Goal: Task Accomplishment & Management: Use online tool/utility

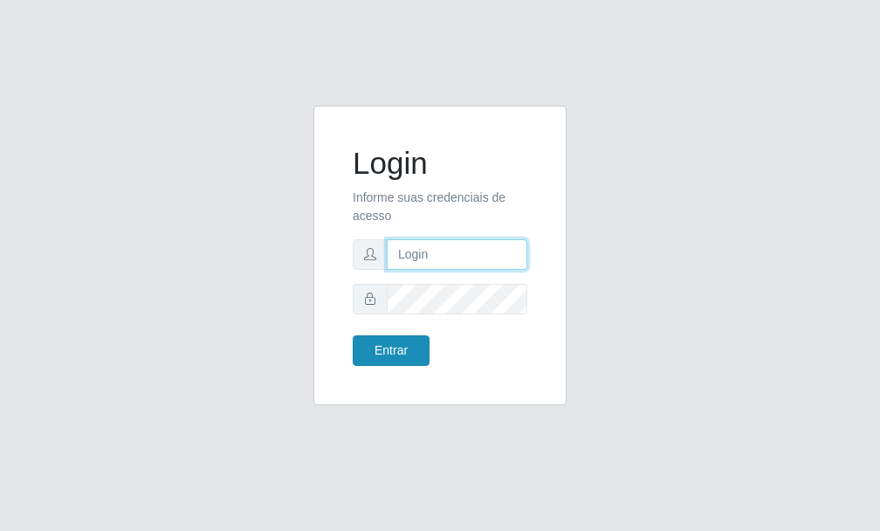
type input "[PERSON_NAME]"
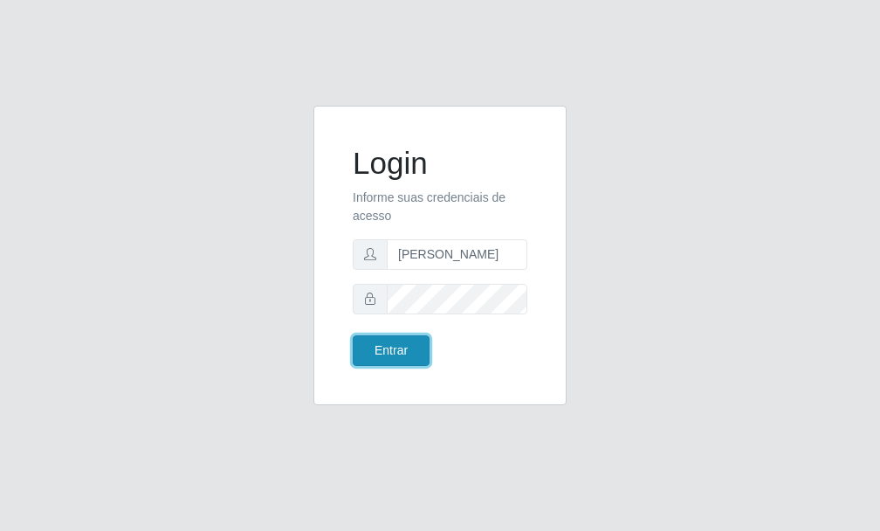
click at [389, 339] on button "Entrar" at bounding box center [391, 350] width 77 height 31
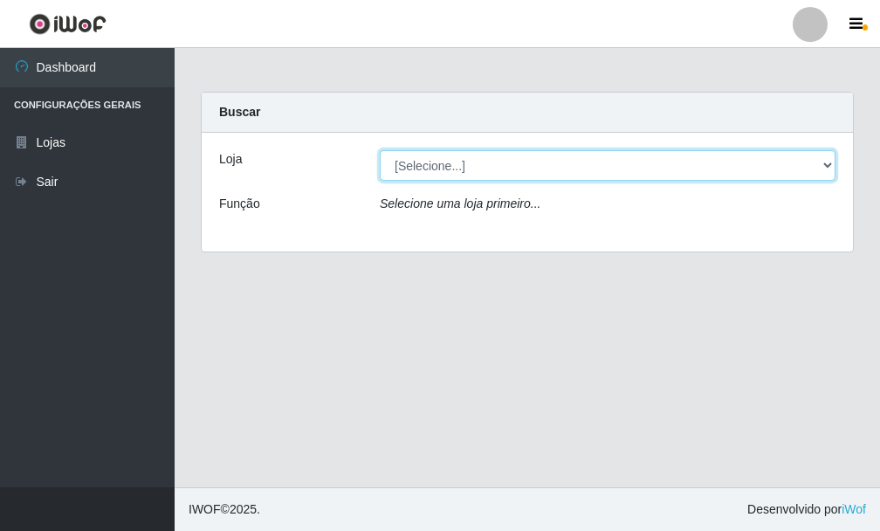
drag, startPoint x: 822, startPoint y: 161, endPoint x: 812, endPoint y: 160, distance: 9.6
click at [822, 161] on select "[Selecione...] Bemais Supermercados - [GEOGRAPHIC_DATA]" at bounding box center [608, 165] width 456 height 31
select select "249"
click at [380, 150] on select "[Selecione...] Bemais Supermercados - [GEOGRAPHIC_DATA]" at bounding box center [608, 165] width 456 height 31
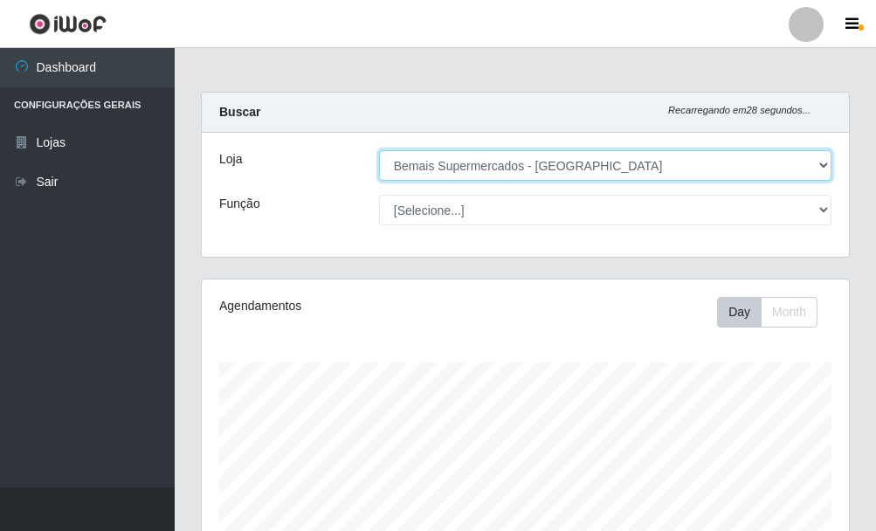
scroll to position [362, 647]
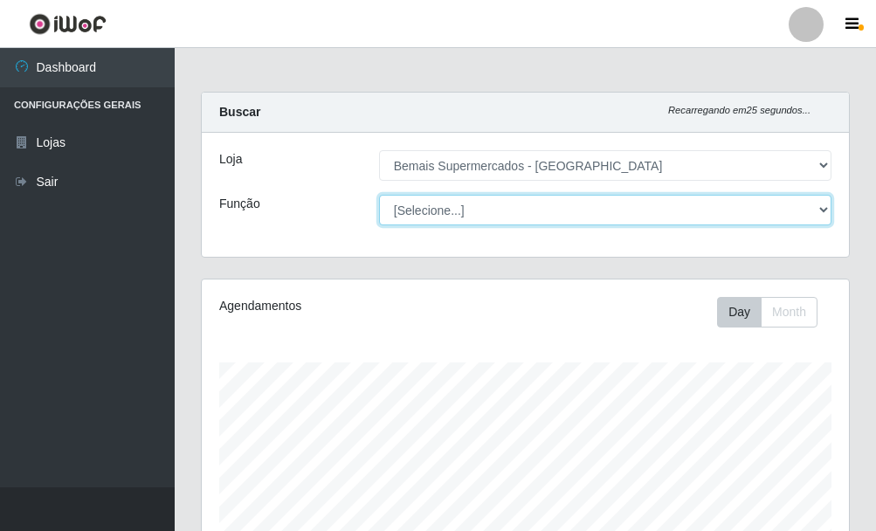
click at [814, 211] on select "[Selecione...] ASG ASG + ASG ++ Auxiliar de Depósito Auxiliar de Depósito + Aux…" at bounding box center [605, 210] width 452 height 31
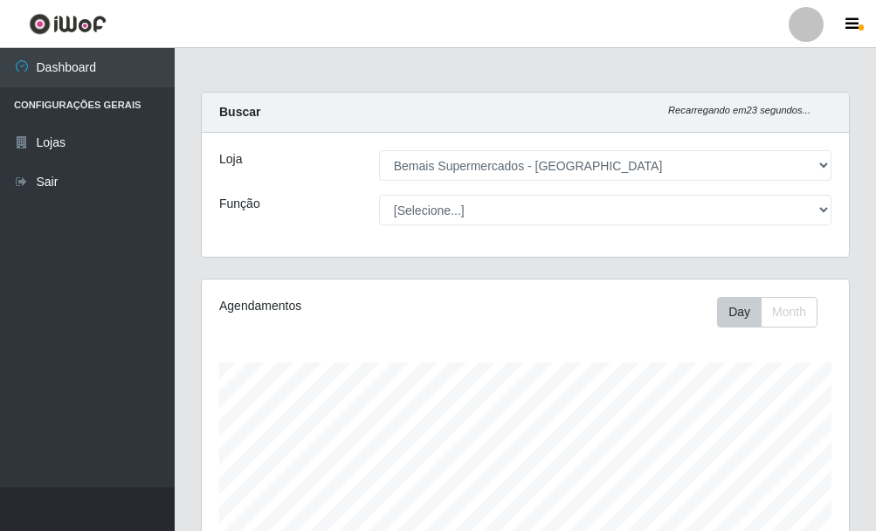
click at [354, 157] on div "Loja" at bounding box center [286, 165] width 160 height 31
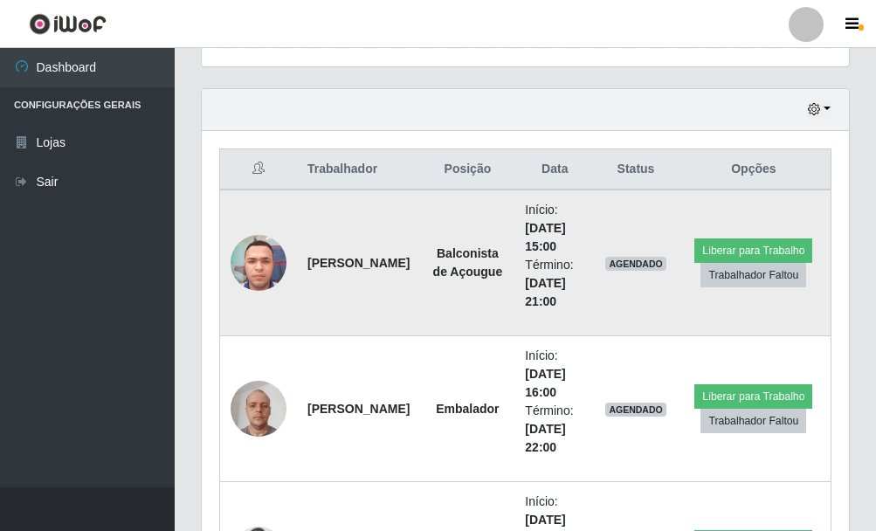
scroll to position [611, 0]
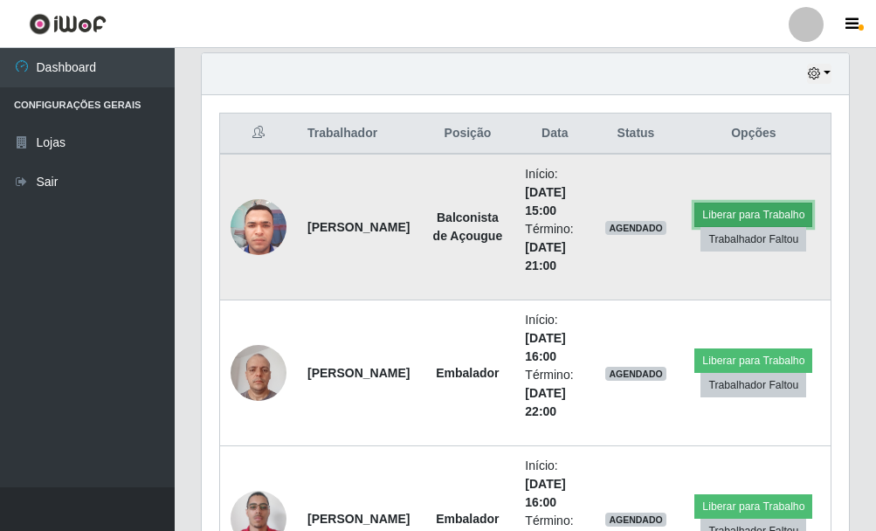
click at [779, 209] on button "Liberar para Trabalho" at bounding box center [753, 215] width 118 height 24
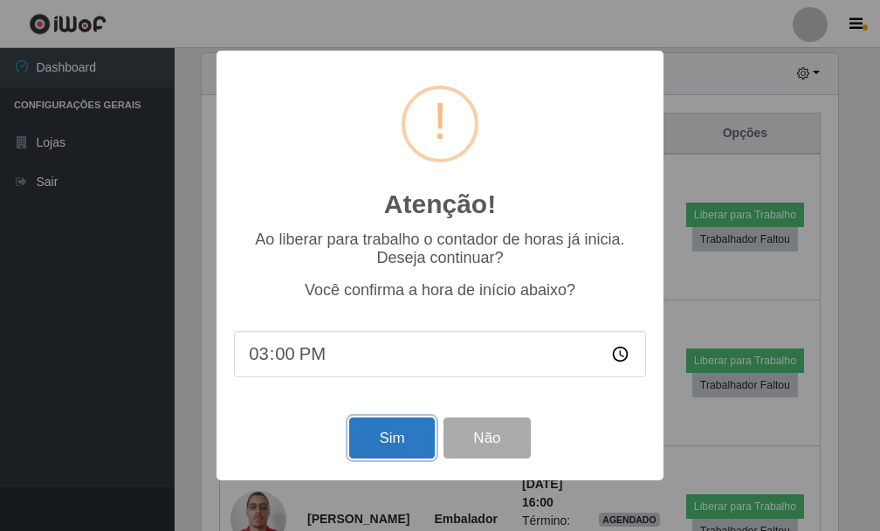
click at [402, 425] on button "Sim" at bounding box center [391, 437] width 85 height 41
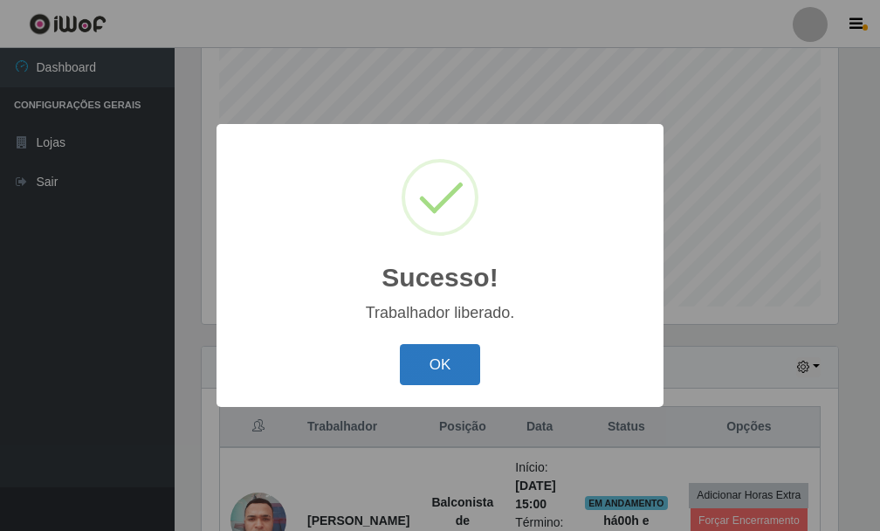
click at [436, 375] on button "OK" at bounding box center [440, 364] width 81 height 41
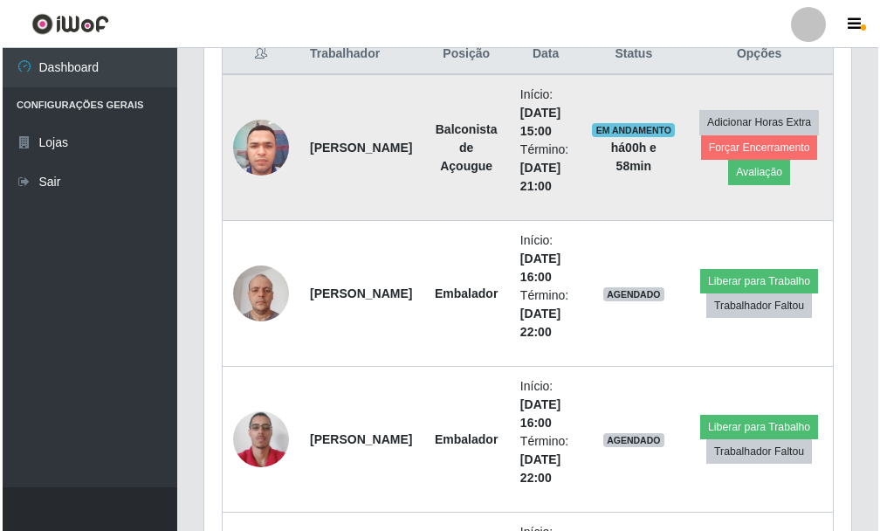
scroll to position [726, 0]
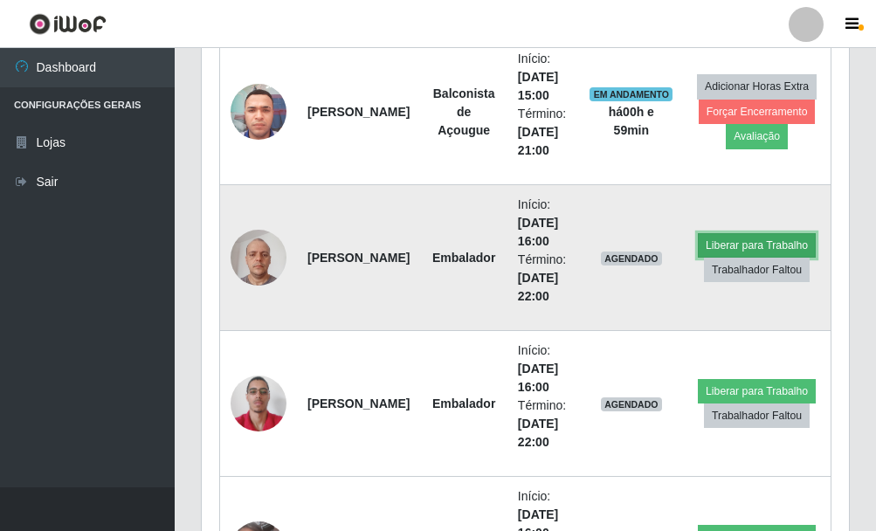
click at [707, 237] on button "Liberar para Trabalho" at bounding box center [757, 245] width 118 height 24
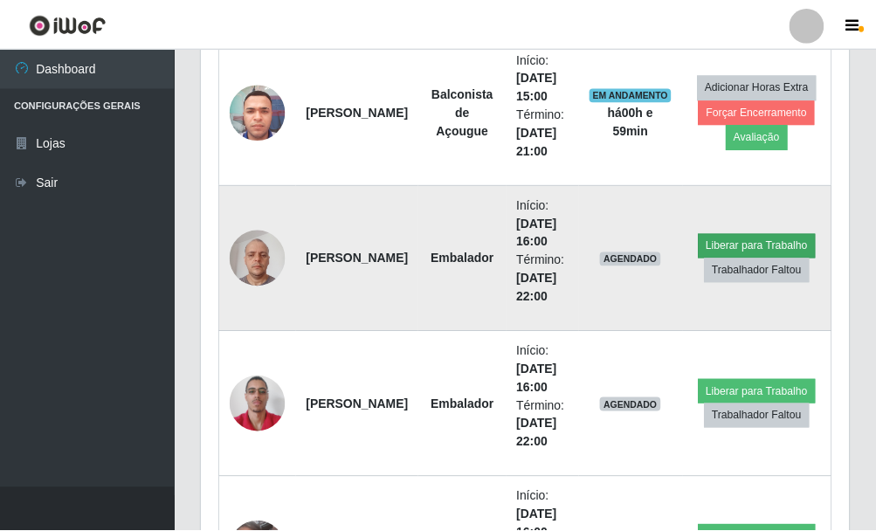
scroll to position [362, 636]
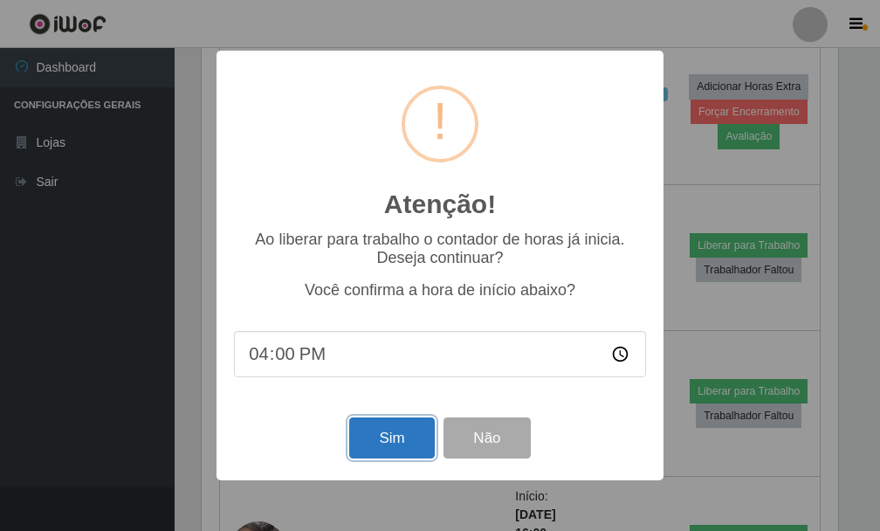
click at [375, 432] on button "Sim" at bounding box center [391, 437] width 85 height 41
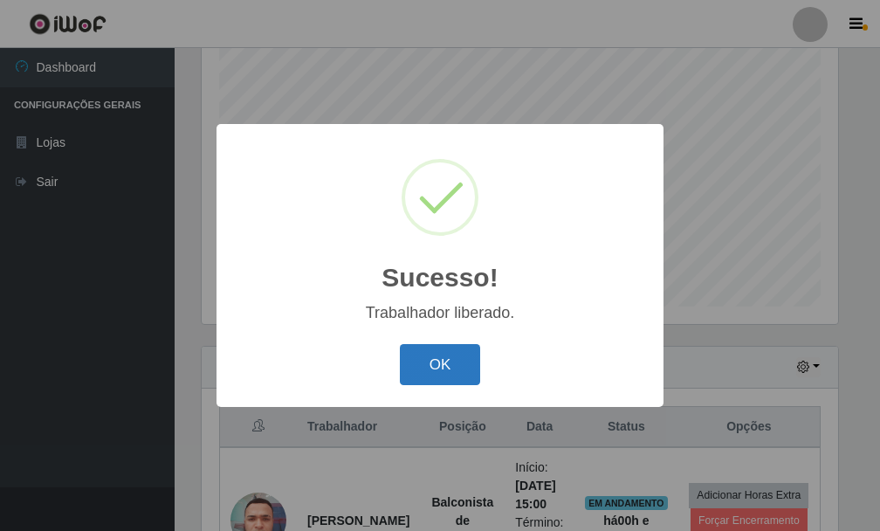
click at [436, 359] on button "OK" at bounding box center [440, 364] width 81 height 41
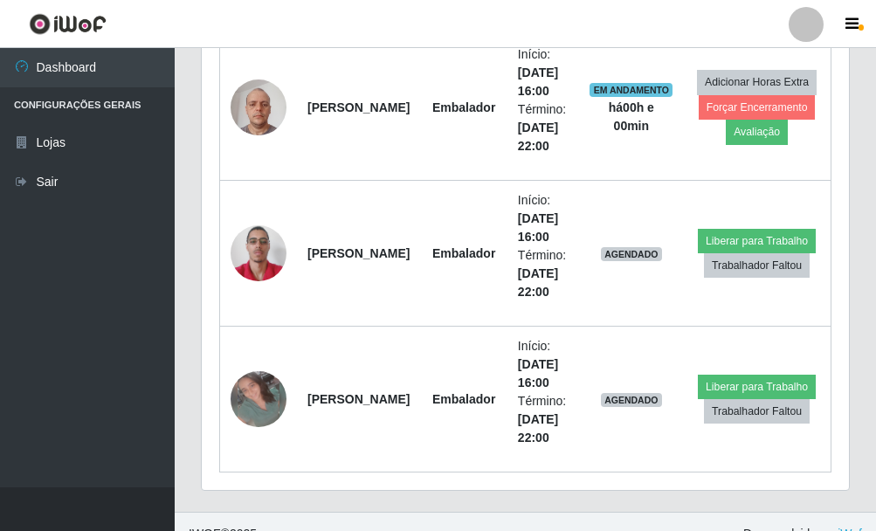
scroll to position [901, 0]
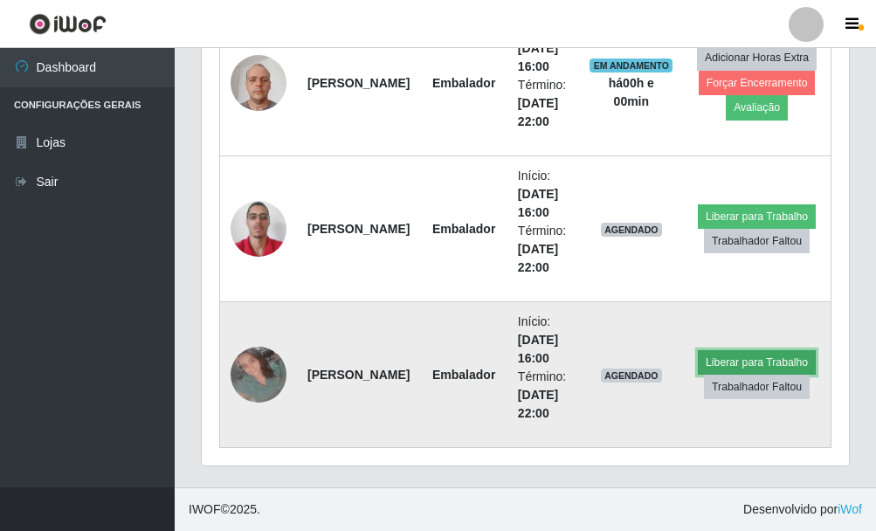
click at [727, 356] on button "Liberar para Trabalho" at bounding box center [757, 362] width 118 height 24
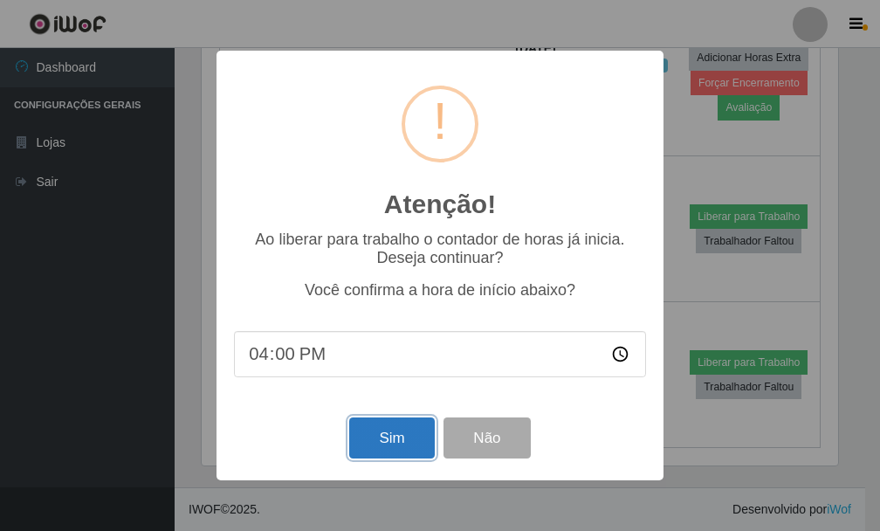
click at [383, 437] on button "Sim" at bounding box center [391, 437] width 85 height 41
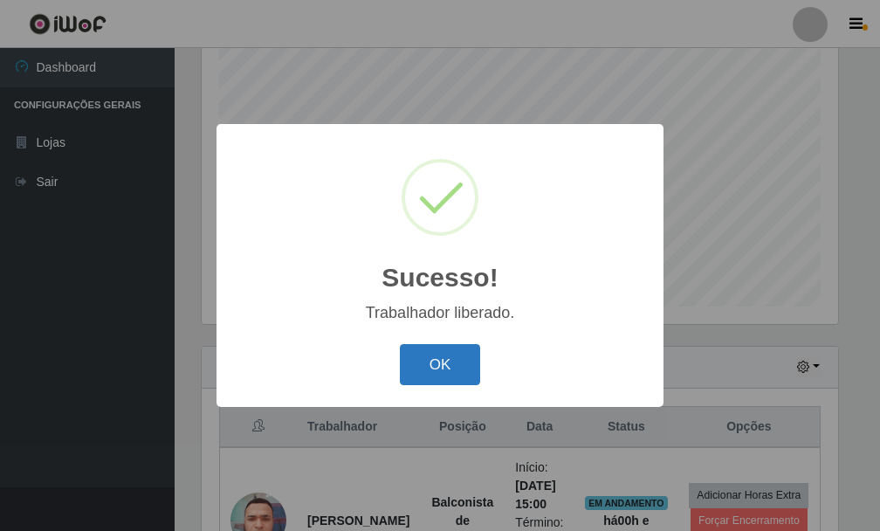
click at [439, 379] on button "OK" at bounding box center [440, 364] width 81 height 41
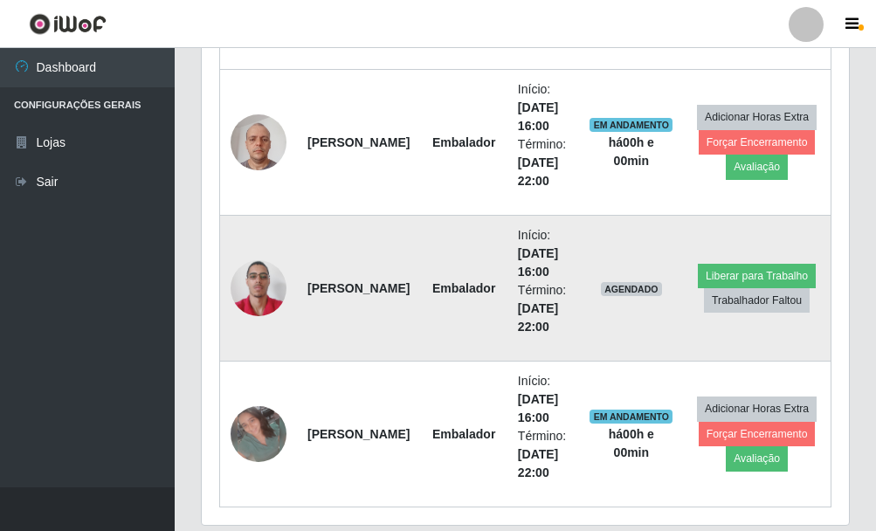
scroll to position [901, 0]
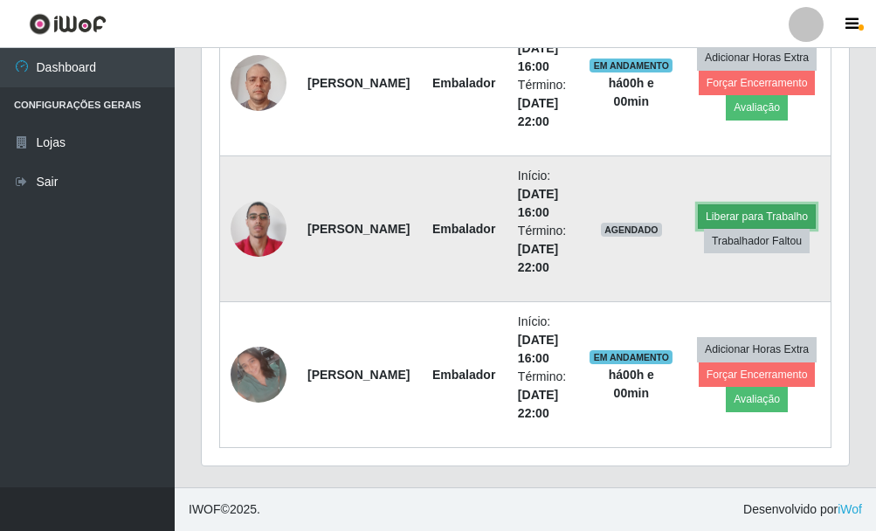
click at [725, 214] on button "Liberar para Trabalho" at bounding box center [757, 216] width 118 height 24
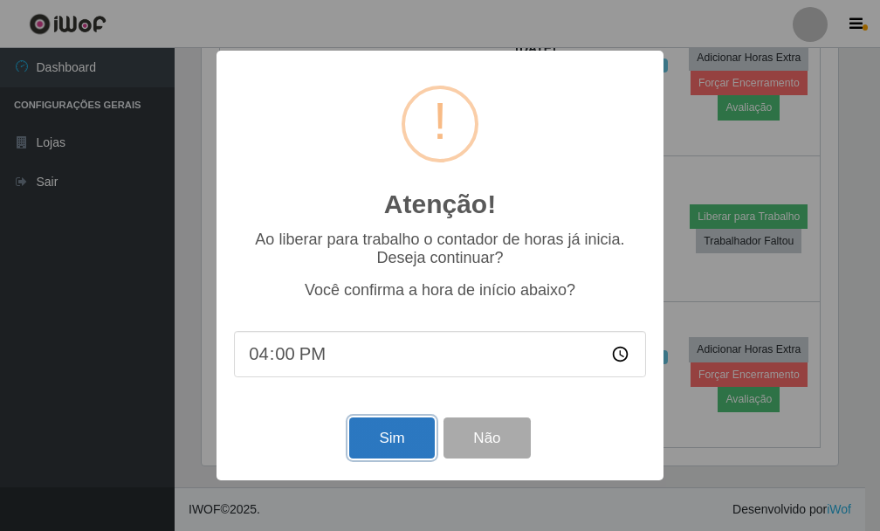
click at [367, 431] on button "Sim" at bounding box center [391, 437] width 85 height 41
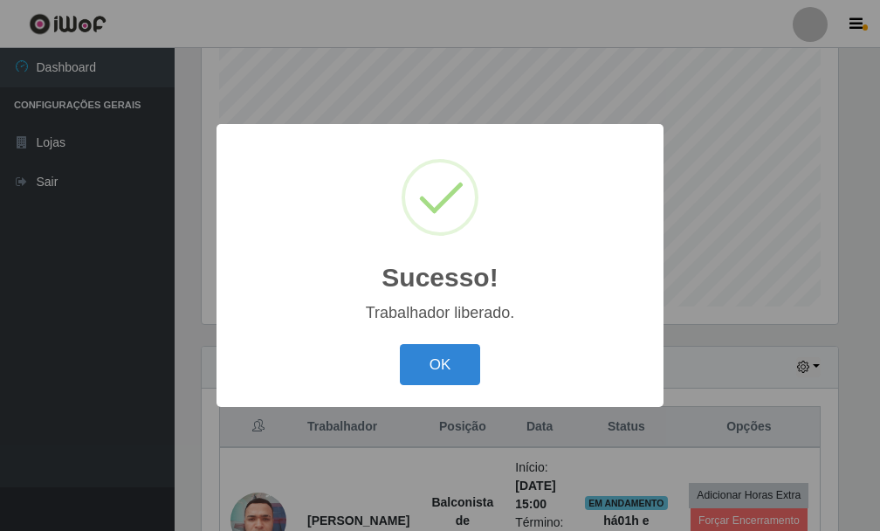
drag, startPoint x: 441, startPoint y: 358, endPoint x: 434, endPoint y: 348, distance: 11.9
click at [438, 358] on button "OK" at bounding box center [440, 364] width 81 height 41
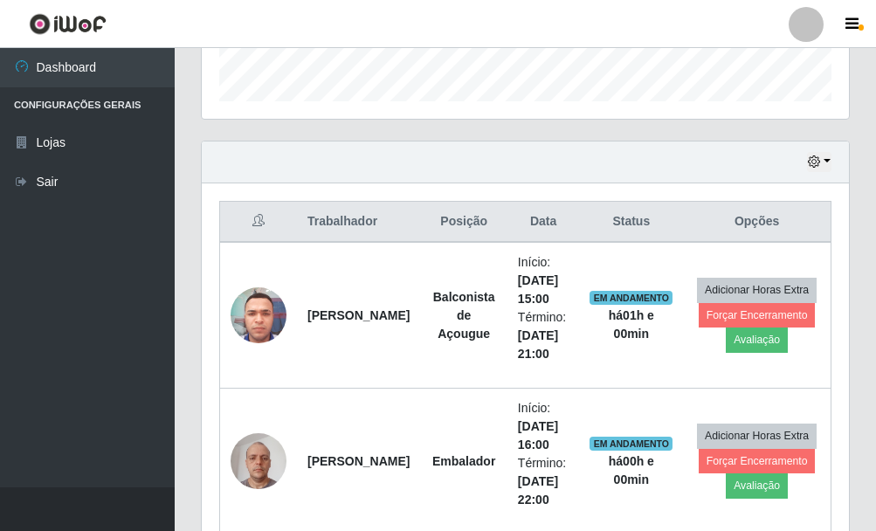
scroll to position [0, 0]
